Goal: Find specific page/section: Find specific page/section

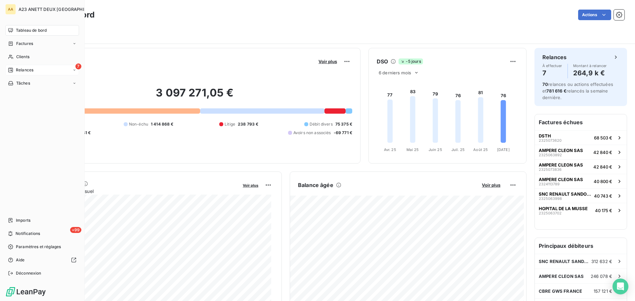
scroll to position [166, 0]
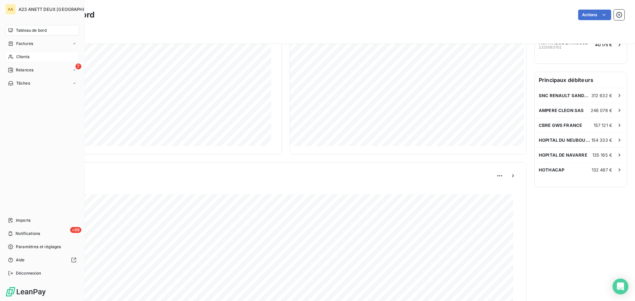
click at [19, 58] on span "Clients" at bounding box center [22, 57] width 13 height 6
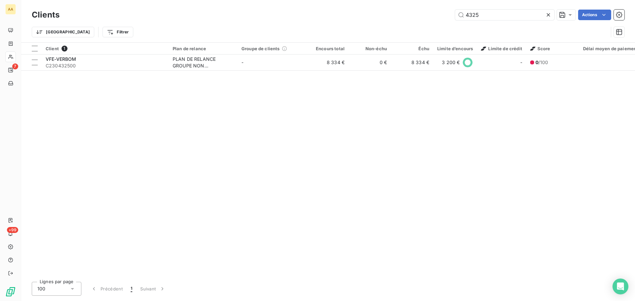
drag, startPoint x: 478, startPoint y: 16, endPoint x: 419, endPoint y: 18, distance: 58.3
click at [419, 18] on div "4325 Actions" at bounding box center [345, 15] width 557 height 11
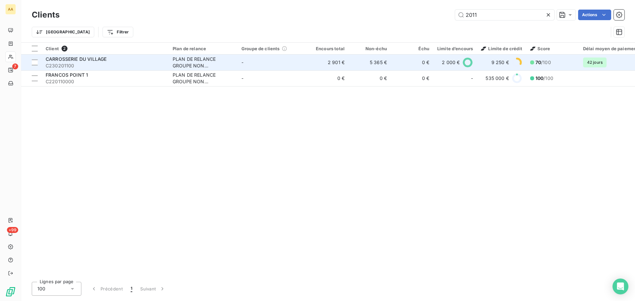
type input "2011"
click at [86, 57] on span "CARROSSERIE DU VILLAGE" at bounding box center [76, 59] width 61 height 6
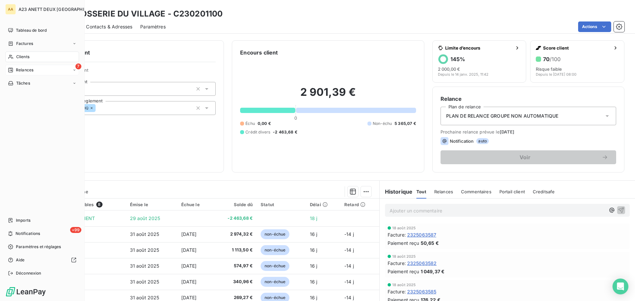
click at [25, 74] on div "7 Relances" at bounding box center [42, 70] width 74 height 11
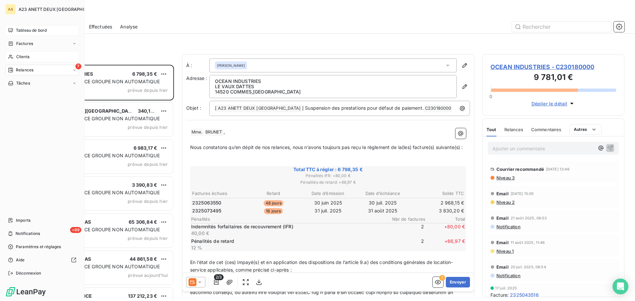
click at [27, 29] on span "Tableau de bord" at bounding box center [31, 30] width 31 height 6
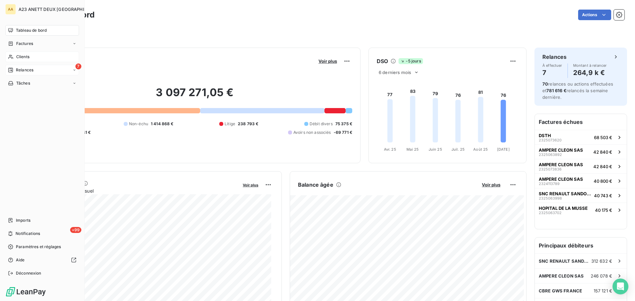
click at [21, 56] on span "Clients" at bounding box center [22, 57] width 13 height 6
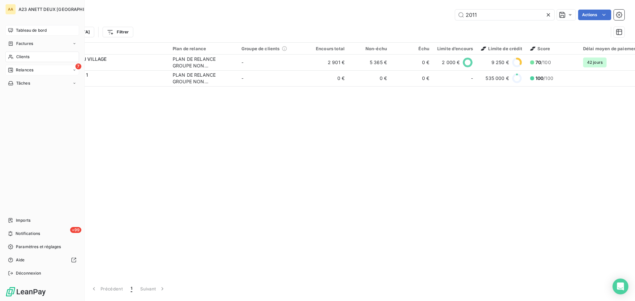
click at [27, 27] on div "Tableau de bord" at bounding box center [42, 30] width 74 height 11
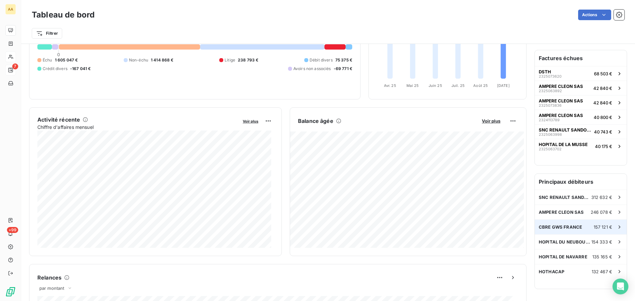
scroll to position [67, 0]
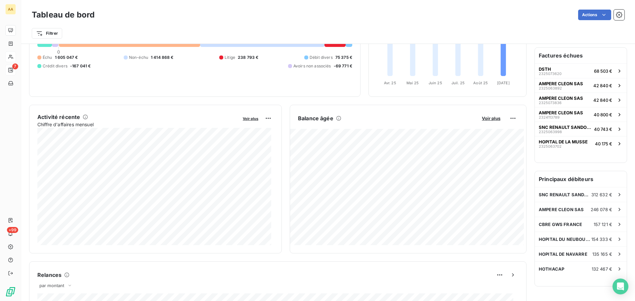
click at [563, 182] on h6 "Principaux débiteurs" at bounding box center [581, 179] width 92 height 16
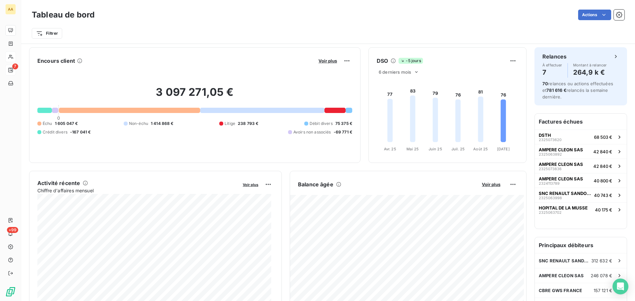
scroll to position [0, 0]
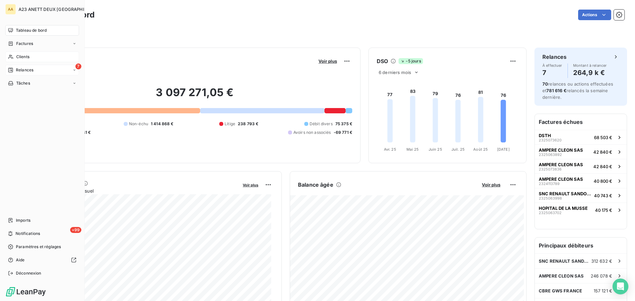
click at [23, 57] on span "Clients" at bounding box center [22, 57] width 13 height 6
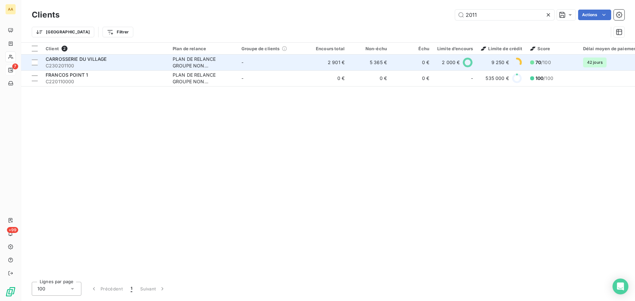
click at [74, 62] on div "CARROSSERIE DU VILLAGE" at bounding box center [105, 59] width 119 height 7
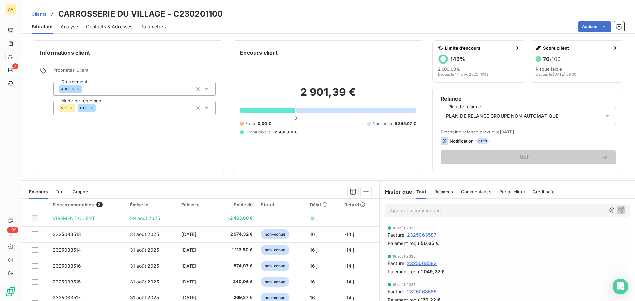
click at [411, 207] on p "Ajouter un commentaire ﻿" at bounding box center [498, 211] width 216 height 8
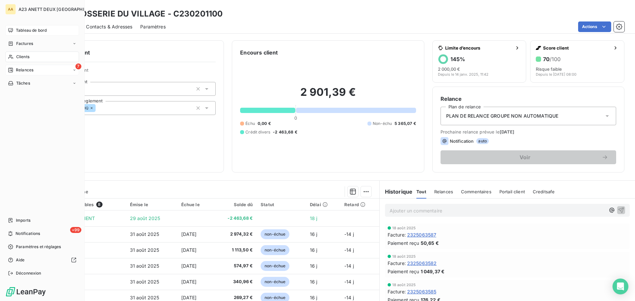
click at [28, 29] on span "Tableau de bord" at bounding box center [31, 30] width 31 height 6
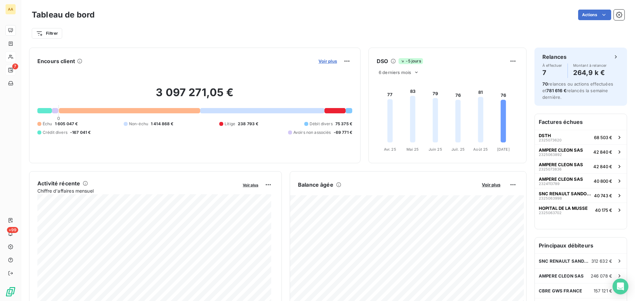
click at [330, 61] on span "Voir plus" at bounding box center [327, 61] width 19 height 5
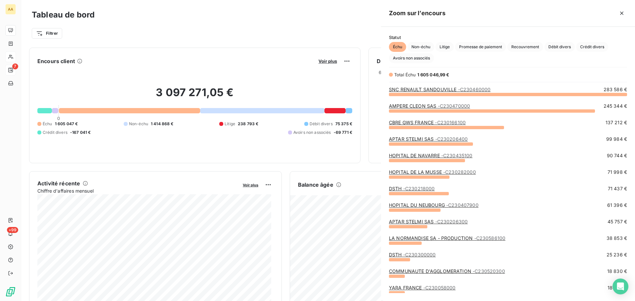
scroll to position [202, 249]
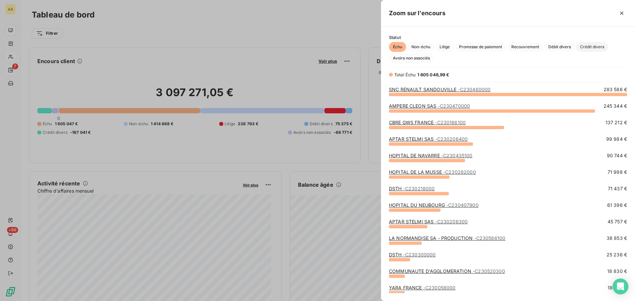
click at [595, 45] on span "Crédit divers" at bounding box center [592, 47] width 32 height 10
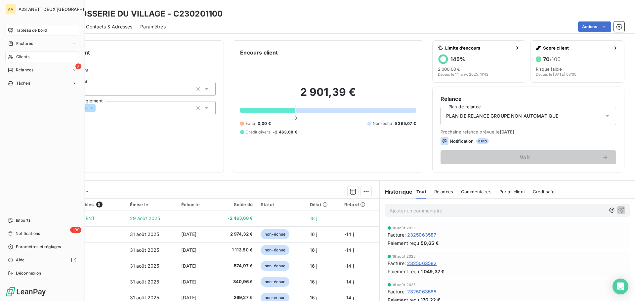
click at [25, 30] on span "Tableau de bord" at bounding box center [31, 30] width 31 height 6
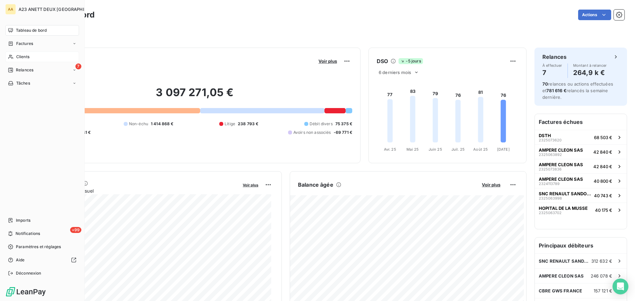
click at [22, 55] on span "Clients" at bounding box center [22, 57] width 13 height 6
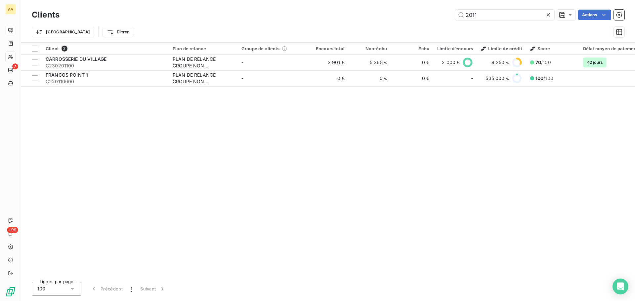
drag, startPoint x: 480, startPoint y: 17, endPoint x: 427, endPoint y: 17, distance: 52.6
click at [427, 17] on div "2011 Actions" at bounding box center [345, 15] width 557 height 11
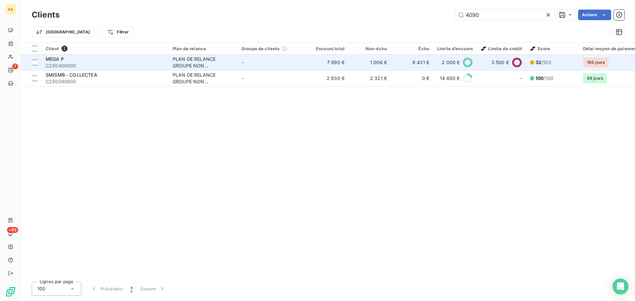
type input "4090"
click at [95, 60] on div "MEGA P" at bounding box center [105, 59] width 119 height 7
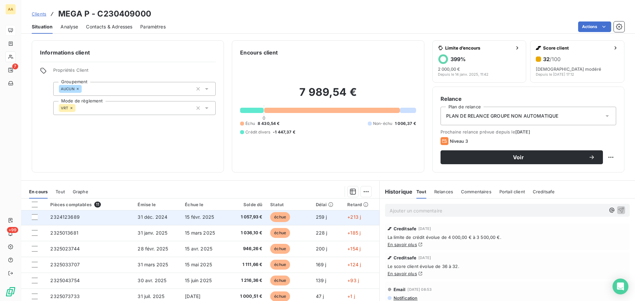
scroll to position [60, 0]
